Goal: Task Accomplishment & Management: Complete application form

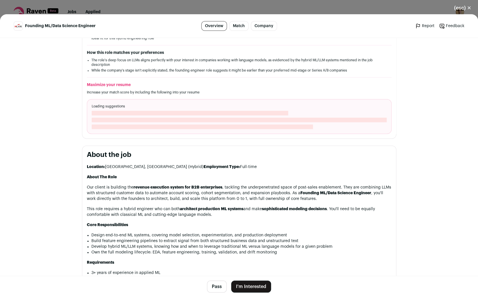
scroll to position [153, 0]
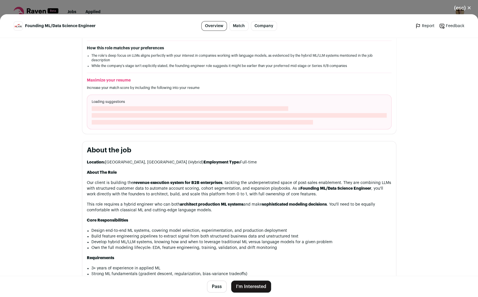
click at [159, 99] on div "Loading suggestions" at bounding box center [239, 111] width 304 height 35
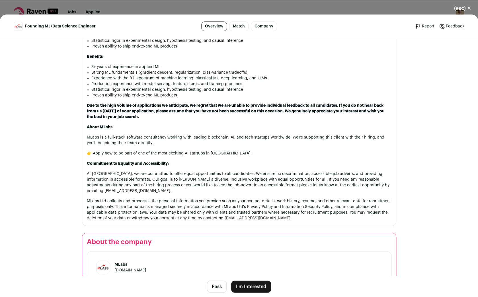
scroll to position [405, 0]
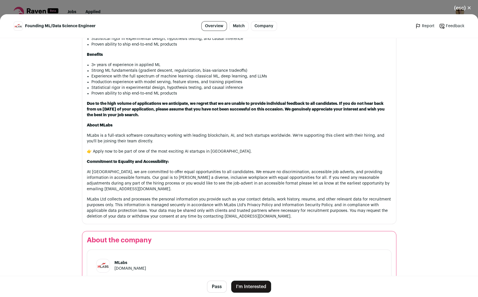
click at [253, 286] on button "I'm Interested" at bounding box center [251, 286] width 40 height 12
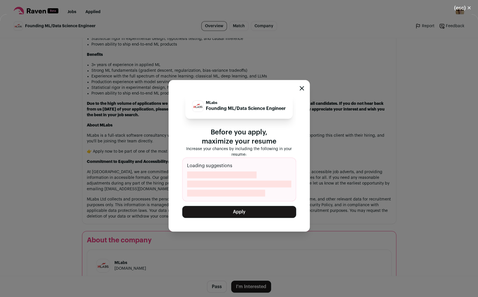
click at [224, 213] on button "Apply" at bounding box center [239, 212] width 114 height 12
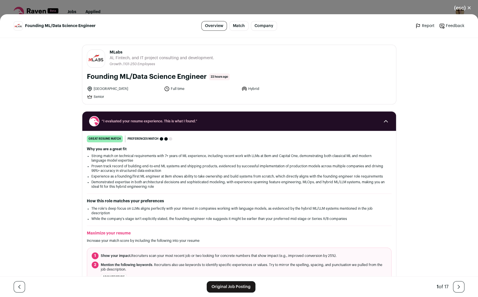
click at [458, 5] on button "(esc) ✕" at bounding box center [462, 8] width 31 height 13
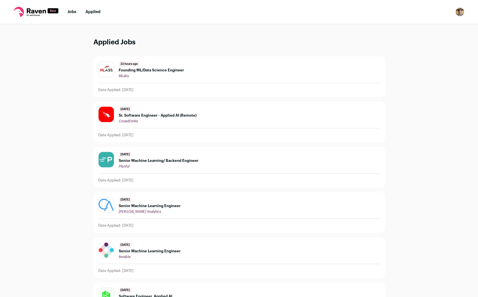
click at [71, 11] on link "Jobs" at bounding box center [71, 12] width 9 height 4
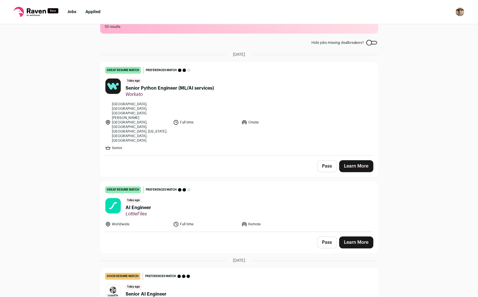
scroll to position [21, 0]
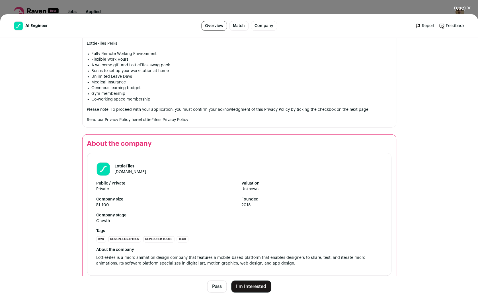
scroll to position [480, 0]
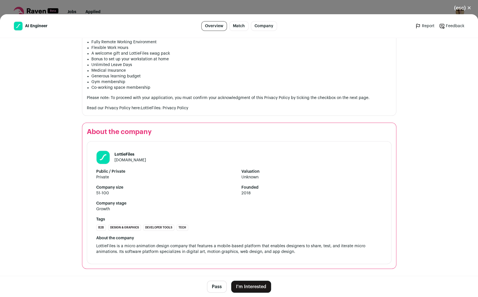
click at [124, 162] on link "[DOMAIN_NAME]" at bounding box center [130, 160] width 32 height 4
click at [266, 288] on button "I'm Interested" at bounding box center [251, 287] width 40 height 12
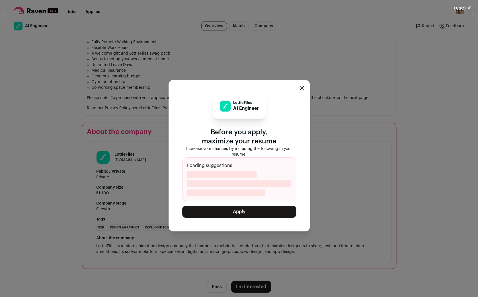
click at [245, 210] on button "Apply" at bounding box center [239, 212] width 114 height 12
